Goal: Find specific page/section: Find specific page/section

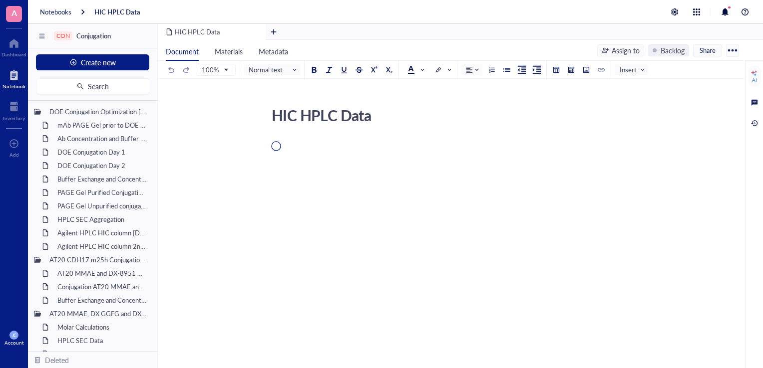
scroll to position [374, 0]
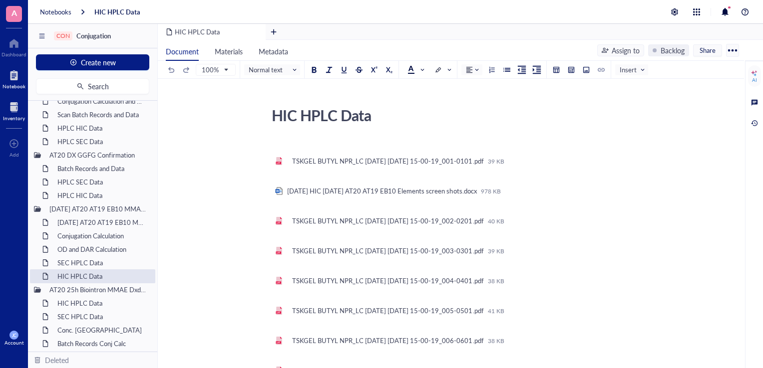
click at [16, 116] on div "Inventory" at bounding box center [14, 118] width 22 height 6
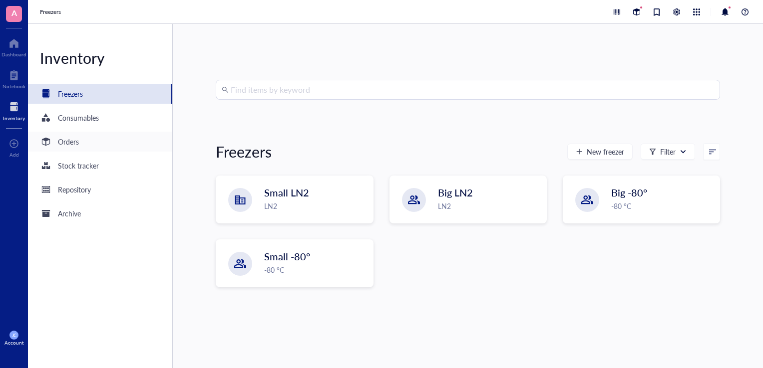
click at [77, 142] on div "Orders" at bounding box center [68, 141] width 21 height 11
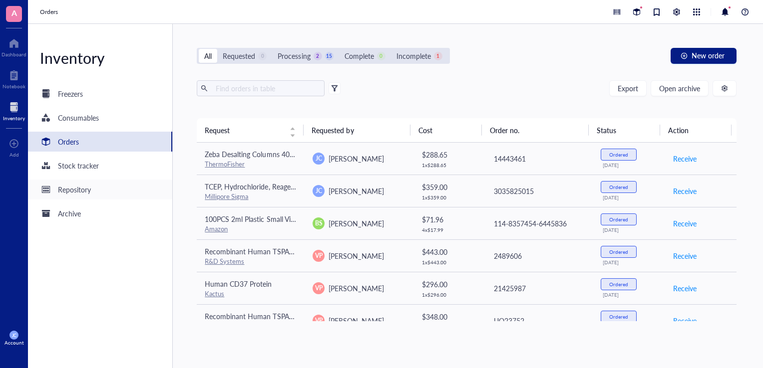
click at [118, 193] on div "Repository" at bounding box center [100, 190] width 144 height 20
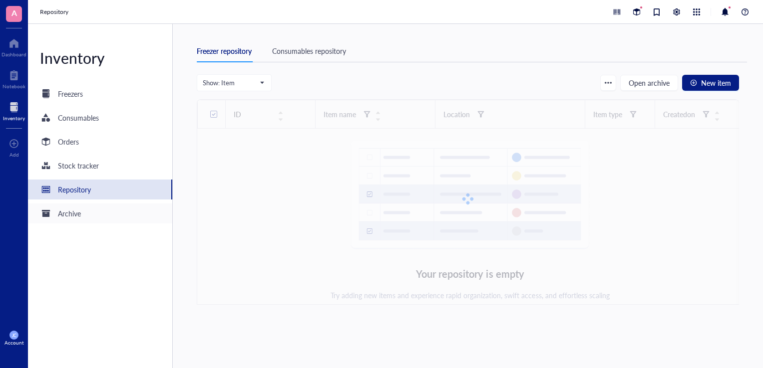
click at [99, 219] on div "Archive" at bounding box center [100, 214] width 144 height 20
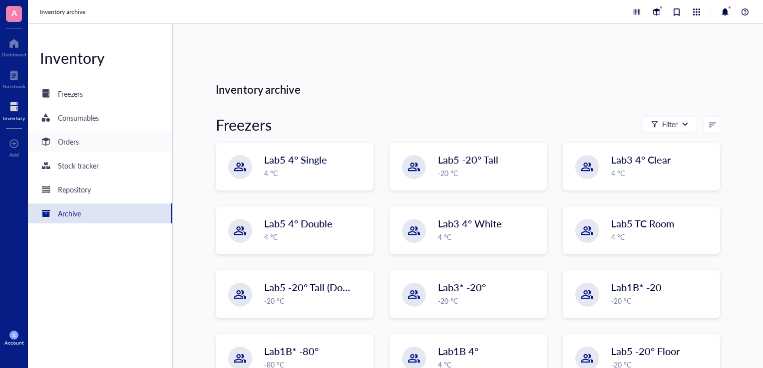
drag, startPoint x: 100, startPoint y: 147, endPoint x: 108, endPoint y: 145, distance: 8.2
click at [100, 147] on div "Orders" at bounding box center [100, 142] width 144 height 20
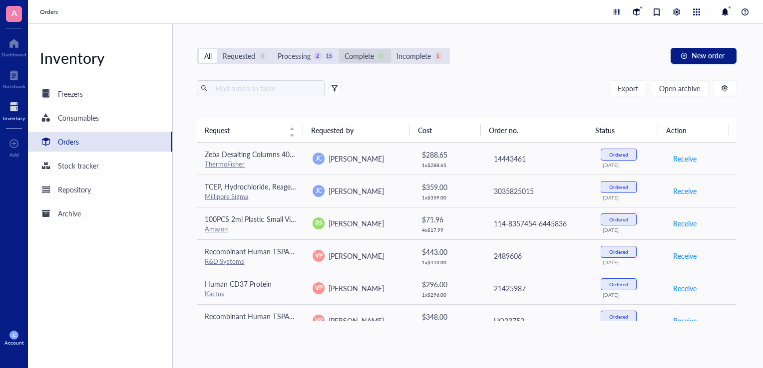
click at [354, 51] on div "Complete" at bounding box center [358, 55] width 29 height 11
click at [339, 49] on input "Complete 0" at bounding box center [339, 49] width 0 height 0
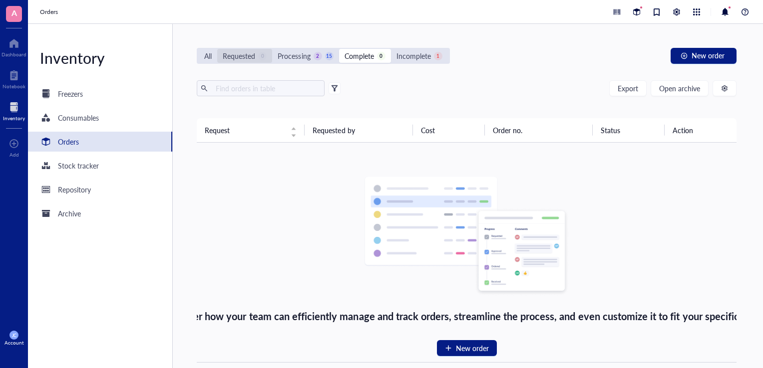
click at [253, 60] on div "Requested" at bounding box center [239, 55] width 32 height 11
click at [217, 49] on input "Requested 0" at bounding box center [217, 49] width 0 height 0
click at [301, 56] on div "Processing" at bounding box center [294, 55] width 32 height 11
click at [272, 49] on input "Processing 2 15" at bounding box center [272, 49] width 0 height 0
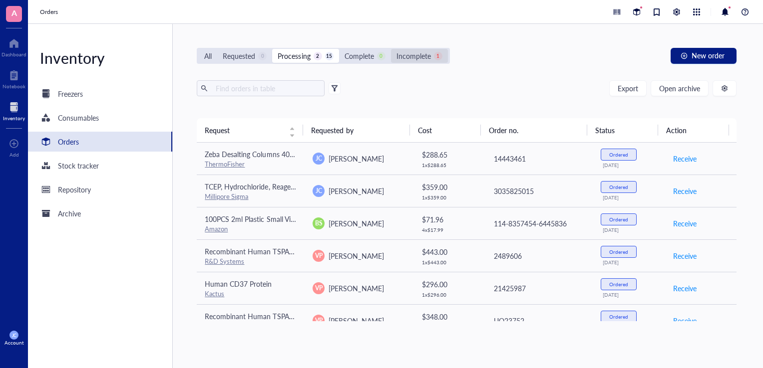
click at [403, 56] on div "Incomplete" at bounding box center [413, 55] width 34 height 11
click at [391, 49] on input "Incomplete 1" at bounding box center [391, 49] width 0 height 0
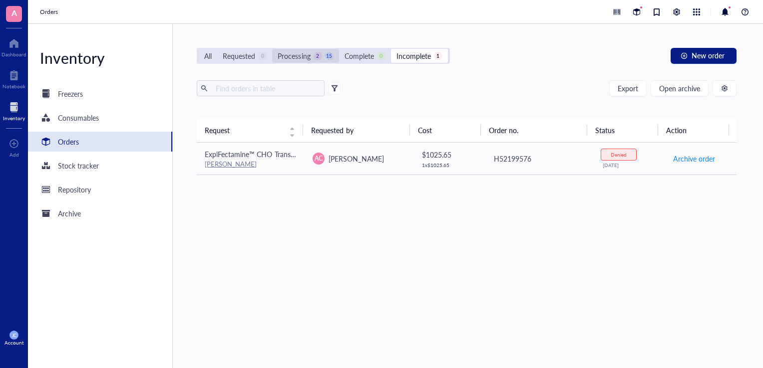
click at [281, 58] on div "Processing" at bounding box center [294, 55] width 32 height 11
click at [272, 49] on input "Processing 2 15" at bounding box center [272, 49] width 0 height 0
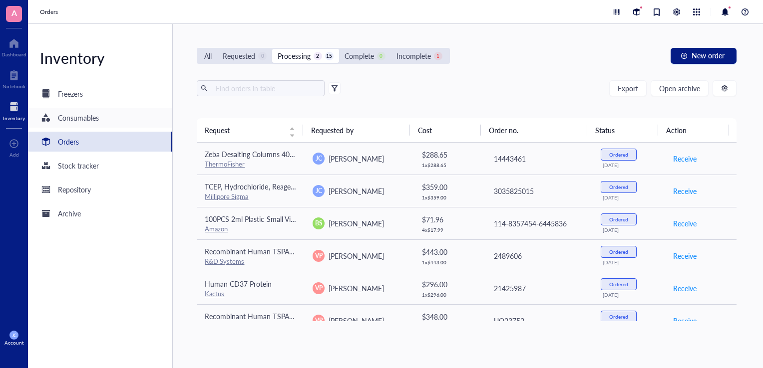
click at [94, 113] on div "Consumables" at bounding box center [78, 117] width 41 height 11
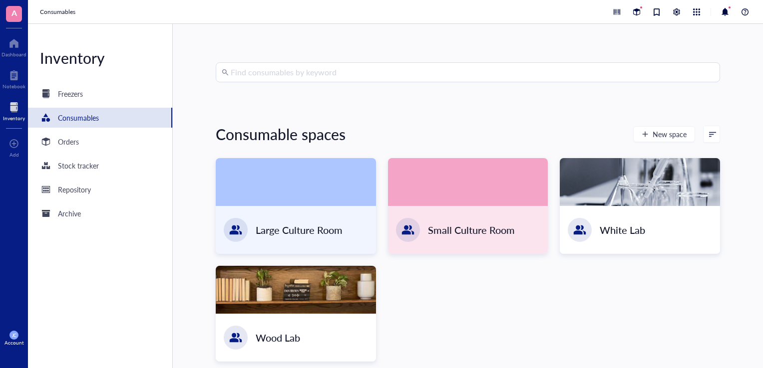
scroll to position [26, 0]
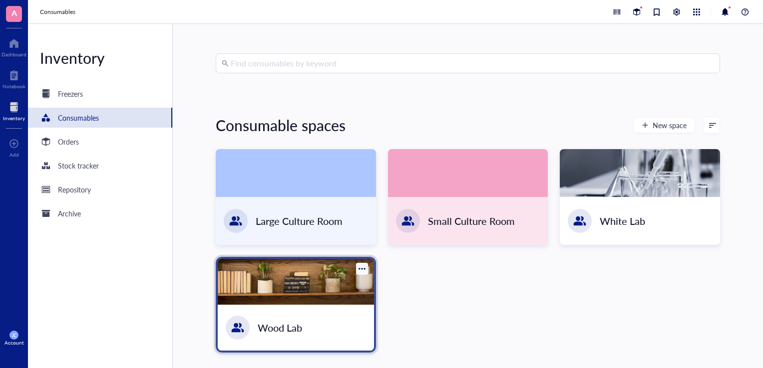
click at [363, 283] on div at bounding box center [296, 282] width 156 height 46
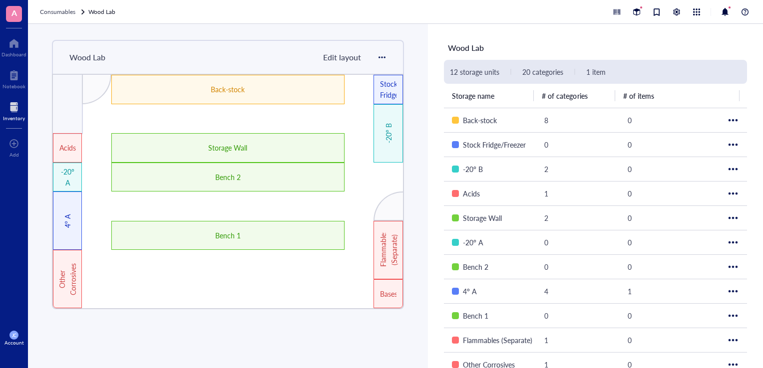
click at [21, 110] on div at bounding box center [14, 107] width 22 height 16
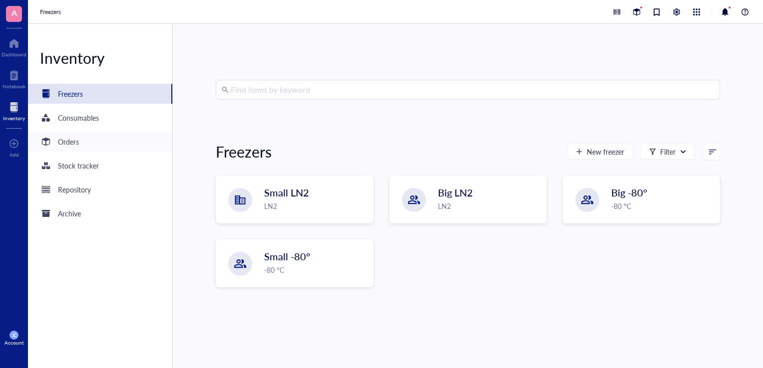
click at [94, 135] on div "Orders" at bounding box center [100, 142] width 144 height 20
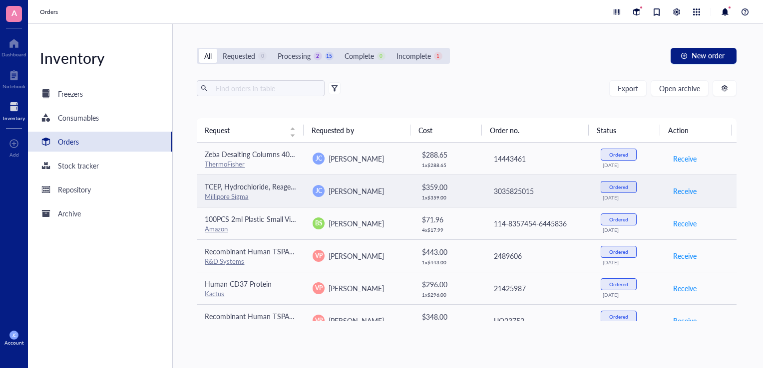
click at [353, 192] on span "[PERSON_NAME]" at bounding box center [355, 191] width 55 height 10
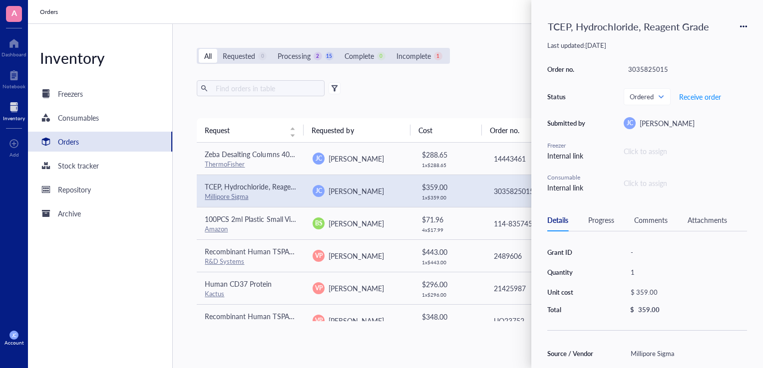
click at [234, 195] on link "Millipore Sigma" at bounding box center [226, 196] width 43 height 9
click at [397, 84] on div "Export Open archive" at bounding box center [467, 88] width 540 height 16
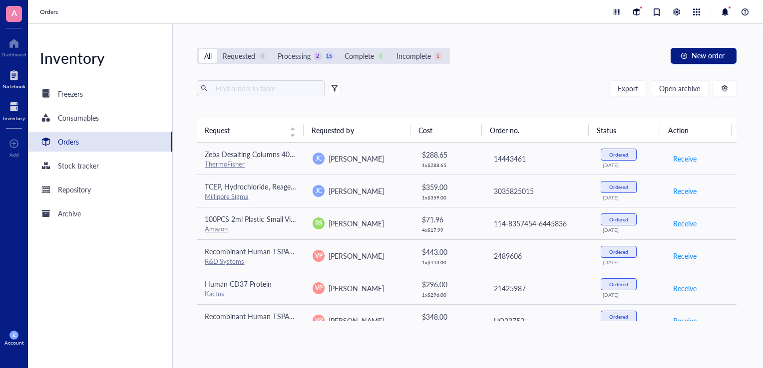
click at [21, 75] on div at bounding box center [13, 75] width 23 height 16
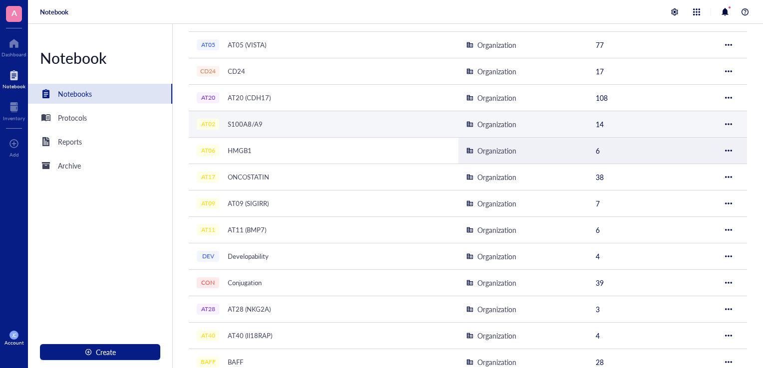
scroll to position [299, 0]
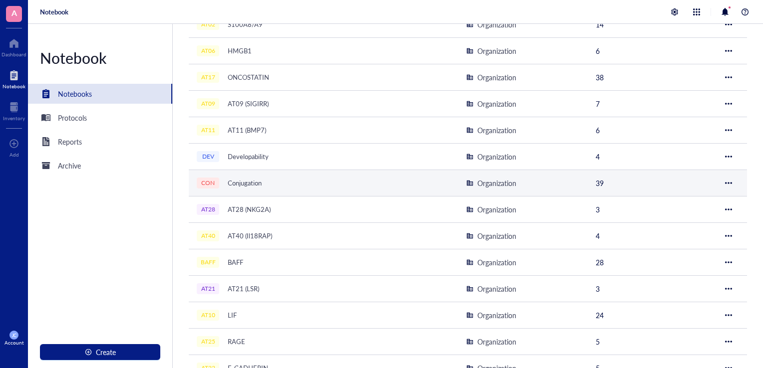
click at [315, 176] on div "CON Conjugation" at bounding box center [322, 183] width 250 height 14
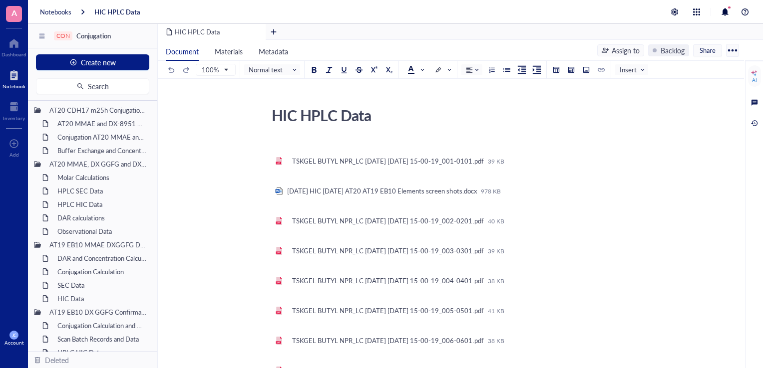
scroll to position [200, 0]
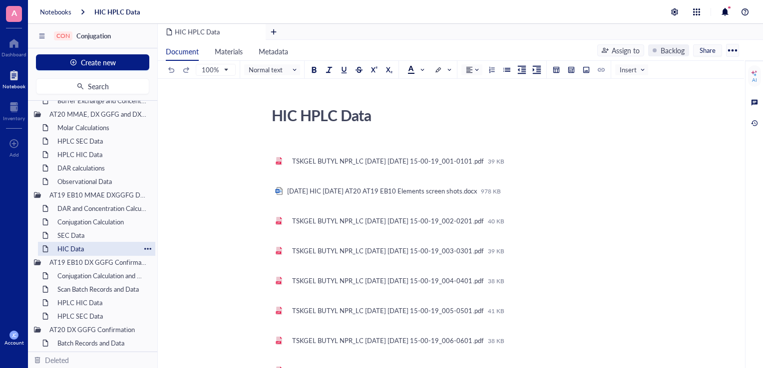
click at [100, 247] on div "HIC Data" at bounding box center [96, 249] width 87 height 14
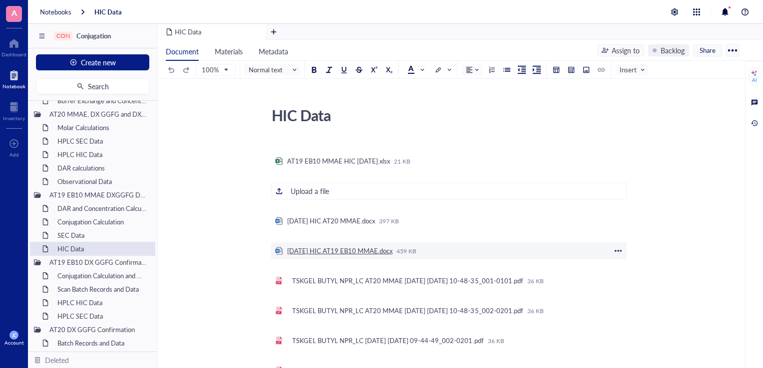
click at [360, 253] on div "[DATE] HIC AT19 EB10 MMAE.docx" at bounding box center [339, 251] width 105 height 9
